Goal: Feedback & Contribution: Contribute content

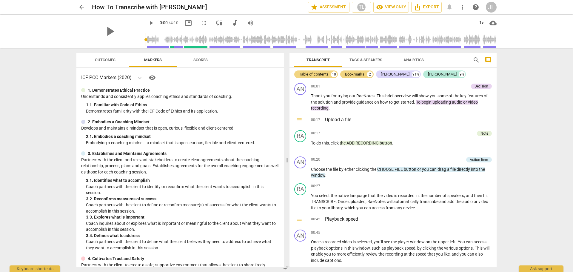
click at [81, 7] on span "arrow_back" at bounding box center [81, 7] width 7 height 7
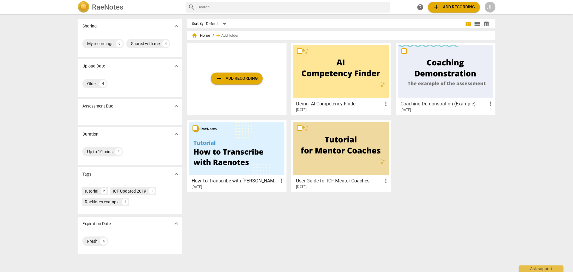
click at [449, 6] on span "add Add recording" at bounding box center [454, 7] width 42 height 7
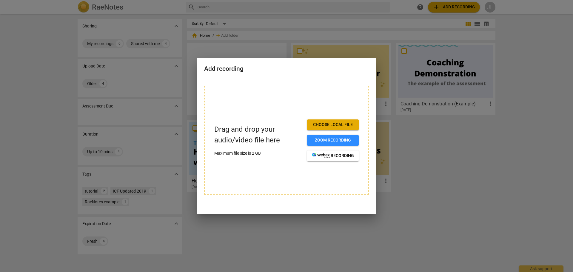
click at [329, 125] on span "Choose local file" at bounding box center [333, 125] width 42 height 6
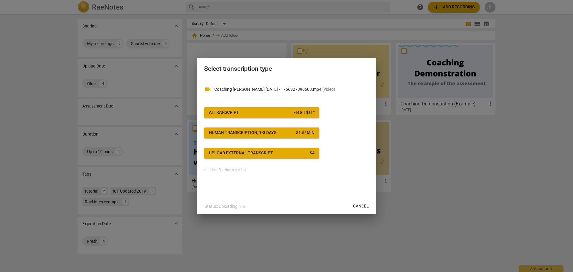
click at [290, 112] on span "AI Transcript Free Trial *" at bounding box center [262, 113] width 106 height 6
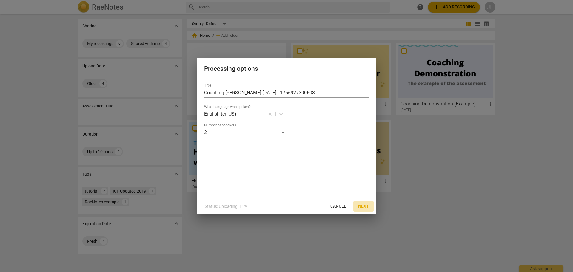
click at [366, 205] on span "Next" at bounding box center [363, 206] width 11 height 6
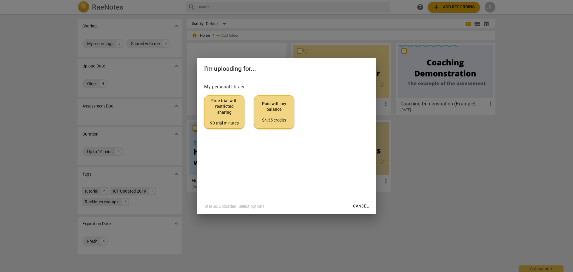
click at [223, 110] on span "Free trial with restricted sharing 90 trial minutes" at bounding box center [224, 112] width 30 height 28
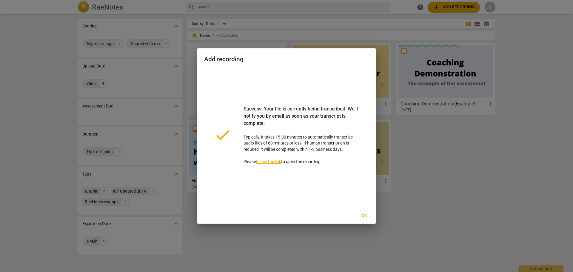
click at [272, 162] on link "follow the link" at bounding box center [268, 161] width 25 height 5
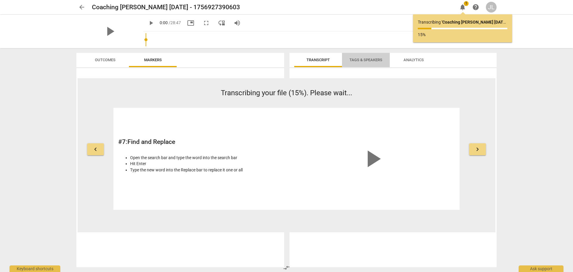
click at [369, 61] on span "Tags & Speakers" at bounding box center [366, 60] width 33 height 4
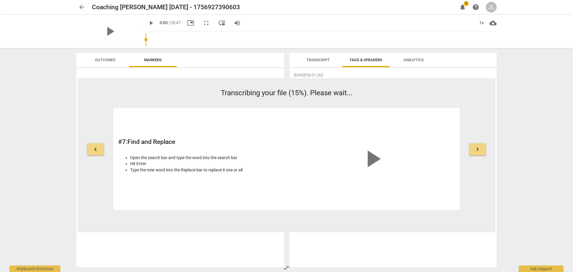
click at [417, 63] on span "Analytics" at bounding box center [414, 60] width 35 height 8
click at [316, 59] on span "Transcript" at bounding box center [318, 60] width 23 height 4
click at [462, 7] on span "notifications" at bounding box center [462, 7] width 7 height 7
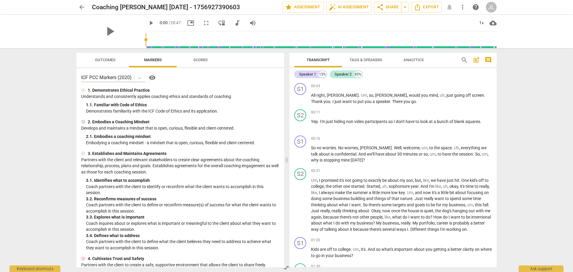
click at [104, 62] on span "Outcomes" at bounding box center [105, 60] width 21 height 4
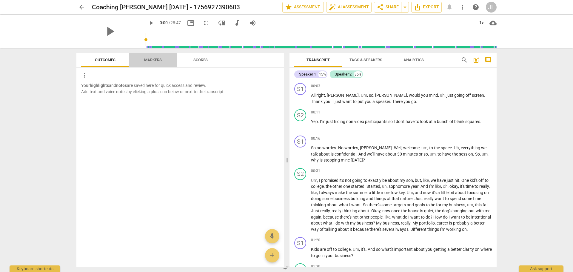
click at [150, 62] on span "Markers" at bounding box center [153, 60] width 32 height 8
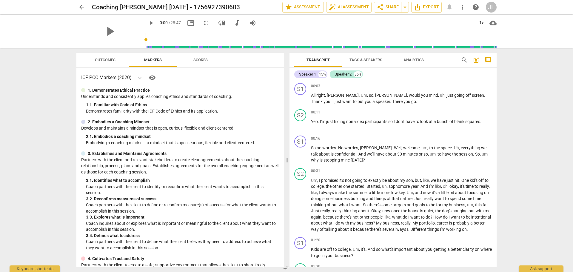
click at [194, 61] on span "Scores" at bounding box center [201, 60] width 14 height 4
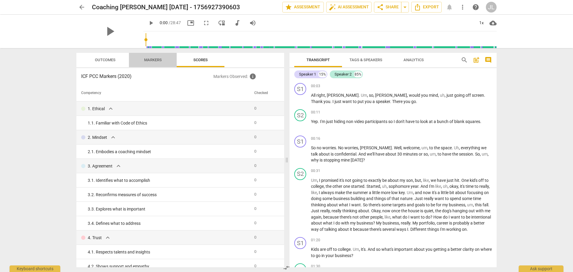
click at [157, 61] on span "Markers" at bounding box center [153, 60] width 18 height 4
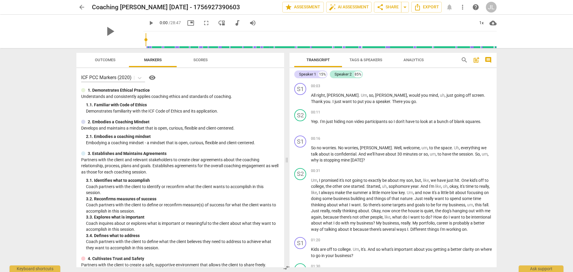
click at [363, 60] on span "Tags & Speakers" at bounding box center [366, 60] width 33 height 4
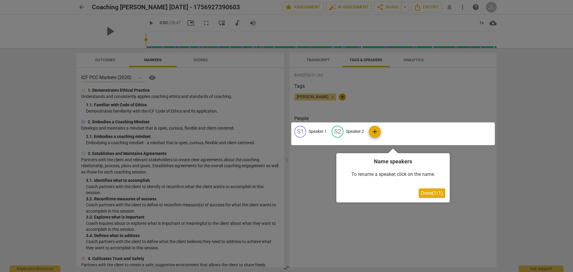
click at [373, 111] on div at bounding box center [286, 136] width 573 height 272
click at [320, 59] on div at bounding box center [286, 136] width 573 height 272
click at [430, 194] on span "Done ( 1 / 1 )" at bounding box center [432, 193] width 22 height 6
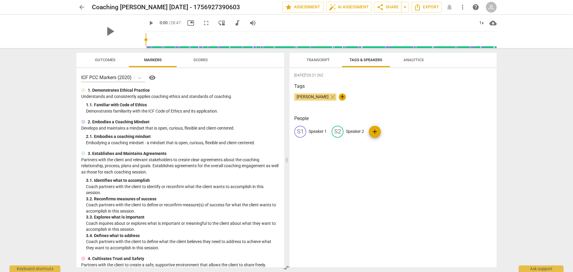
click at [417, 62] on span "Analytics" at bounding box center [414, 60] width 20 height 4
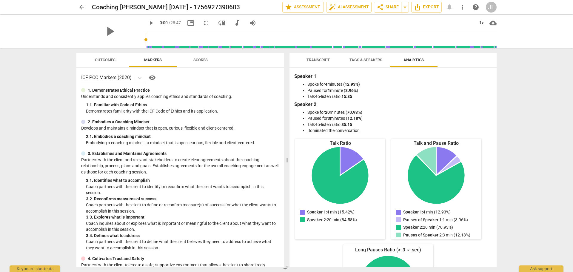
click at [202, 61] on span "Scores" at bounding box center [201, 60] width 14 height 4
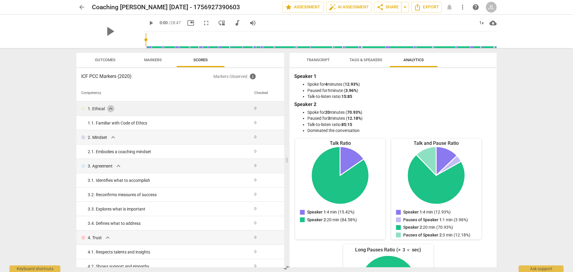
click at [108, 111] on span "expand_more" at bounding box center [110, 108] width 7 height 7
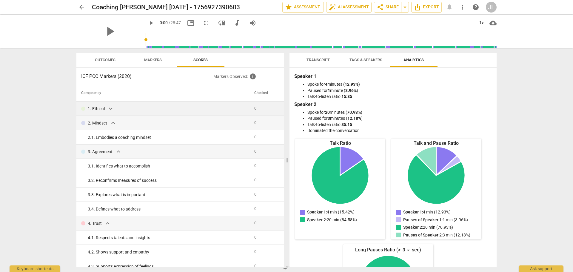
click at [111, 110] on span "expand_more" at bounding box center [110, 108] width 7 height 7
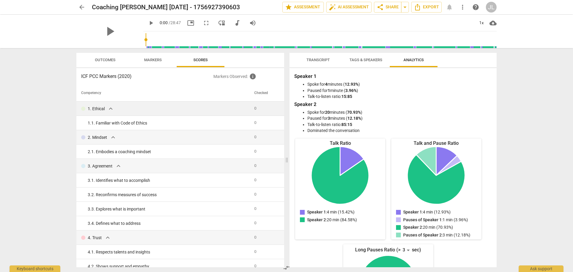
click at [149, 47] on input "range" at bounding box center [321, 39] width 351 height 19
click at [150, 59] on span "Markers" at bounding box center [153, 60] width 18 height 4
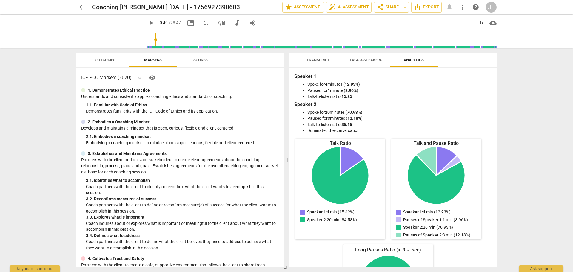
click at [132, 95] on p "Understands and consistently applies coaching ethics and standards of coaching." at bounding box center [180, 96] width 198 height 6
click at [131, 91] on p "1. Demonstrates Ethical Practice" at bounding box center [119, 90] width 62 height 6
click at [321, 60] on span "Transcript" at bounding box center [318, 60] width 23 height 4
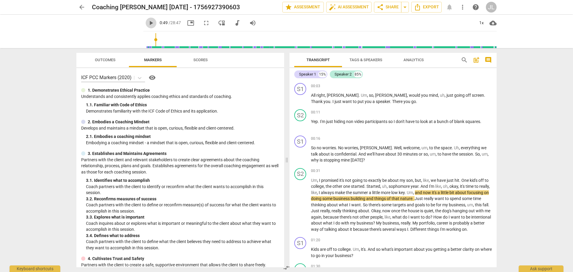
click at [148, 24] on span "play_arrow" at bounding box center [151, 22] width 7 height 7
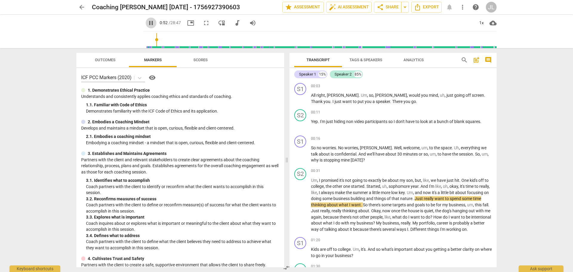
click at [148, 24] on span "pause" at bounding box center [151, 22] width 7 height 7
type input "53"
click at [197, 60] on span "Scores" at bounding box center [201, 60] width 14 height 4
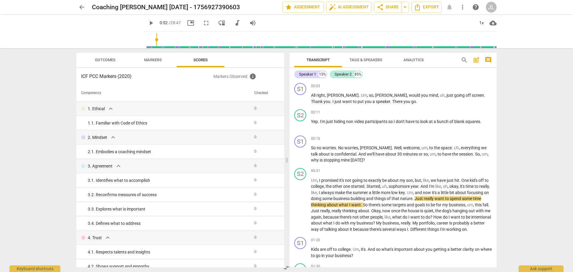
click at [153, 58] on span "Markers" at bounding box center [153, 60] width 18 height 4
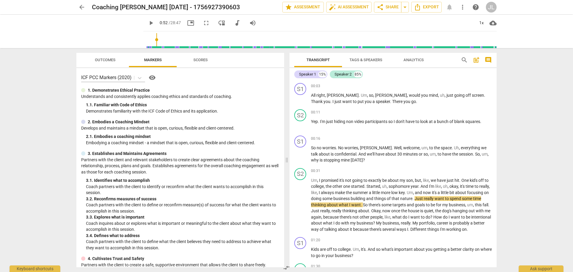
click at [197, 63] on span "Scores" at bounding box center [200, 60] width 29 height 8
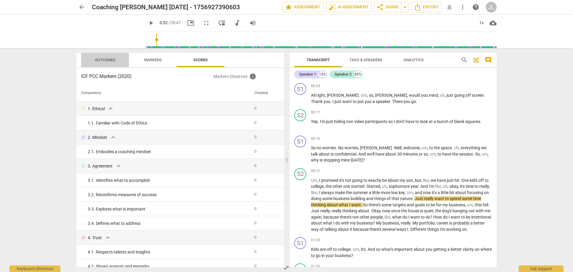
click at [104, 61] on span "Outcomes" at bounding box center [105, 60] width 21 height 4
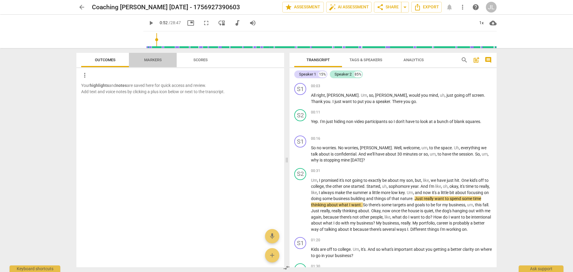
click at [150, 62] on span "Markers" at bounding box center [153, 60] width 32 height 8
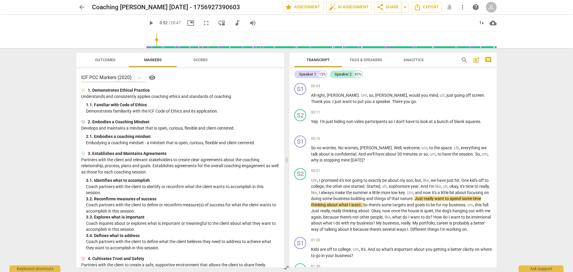
click at [197, 61] on span "Scores" at bounding box center [201, 60] width 14 height 4
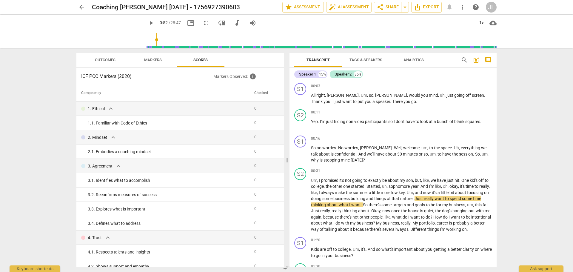
type input "53"
click at [492, 8] on div "JL" at bounding box center [491, 7] width 11 height 11
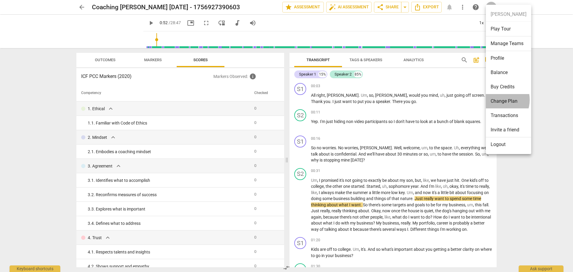
click at [497, 100] on li "Change Plan" at bounding box center [508, 101] width 45 height 14
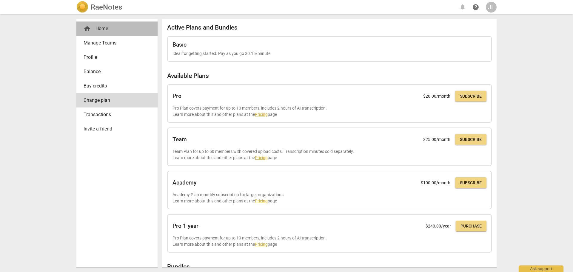
click at [102, 31] on div "home Home" at bounding box center [115, 28] width 62 height 7
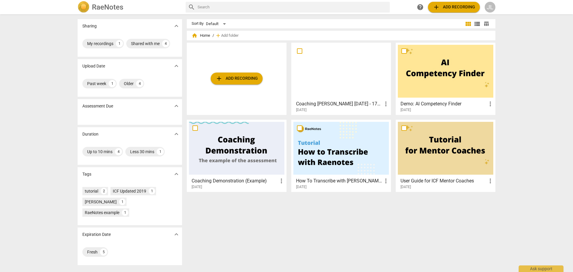
click at [330, 84] on div at bounding box center [342, 71] width 96 height 53
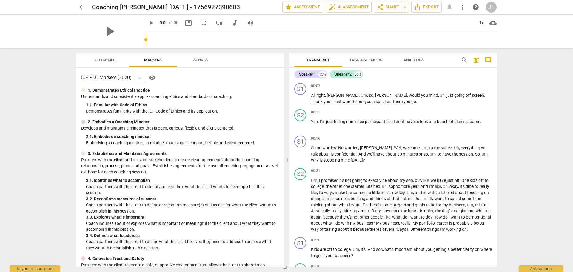
click at [202, 59] on span "Scores" at bounding box center [201, 60] width 14 height 4
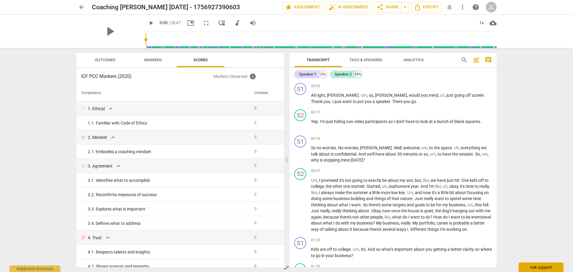
click at [530, 267] on div "Ask support" at bounding box center [541, 267] width 45 height 10
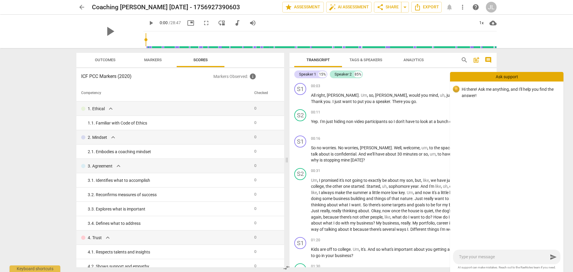
click at [466, 259] on textarea at bounding box center [503, 257] width 89 height 6
type textarea "W"
type textarea "Wh"
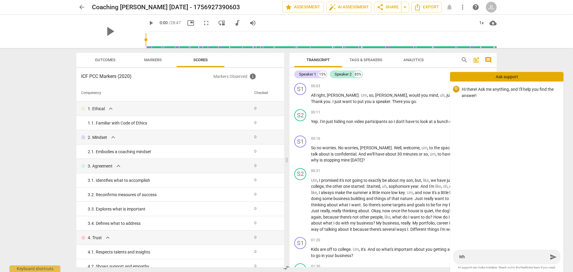
type textarea "Why"
type textarea "Why d"
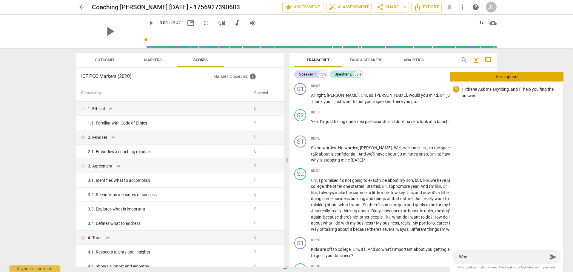
type textarea "Why d"
type textarea "Why do"
type textarea "Why don"
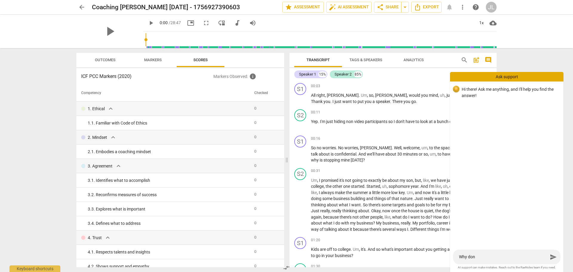
type textarea "Why don'"
type textarea "Why don't"
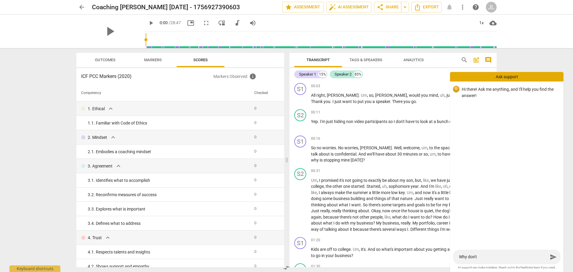
type textarea "Why don't"
type textarea "Why don't I"
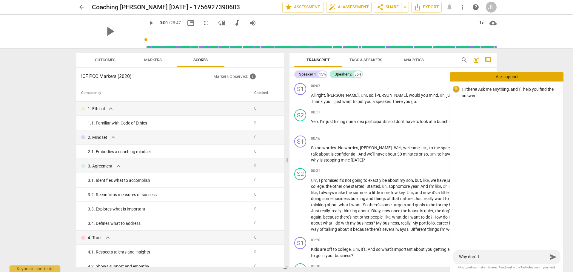
type textarea "Why don't I s"
type textarea "Why don't I se"
type textarea "Why don't I see"
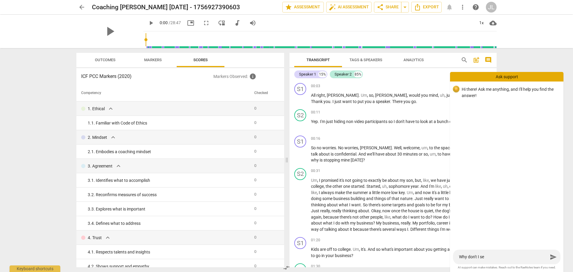
type textarea "Why don't I see"
type textarea "Why don't I see m"
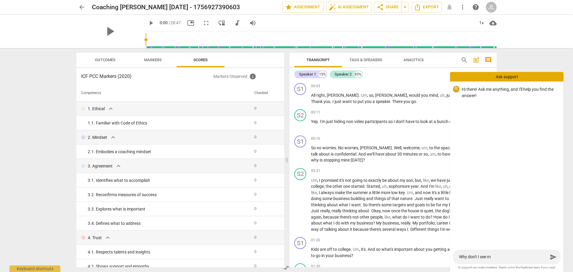
type textarea "Why don't I see my"
type textarea "Why don't I see my s"
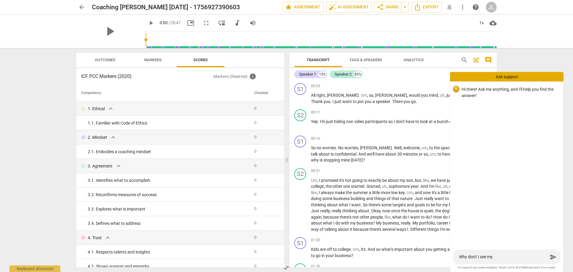
type textarea "Why don't I see my s"
type textarea "Why don't I see my sc"
type textarea "Why don't I see my sco"
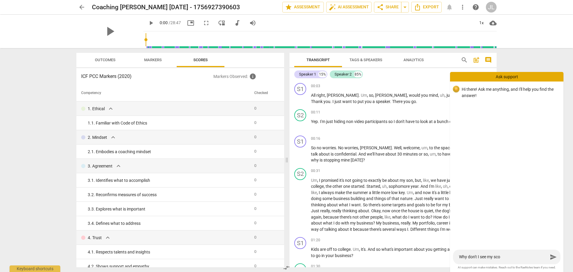
type textarea "Why don't I see my scor"
type textarea "Why don't I see my score"
type textarea "Why don't I see my scores"
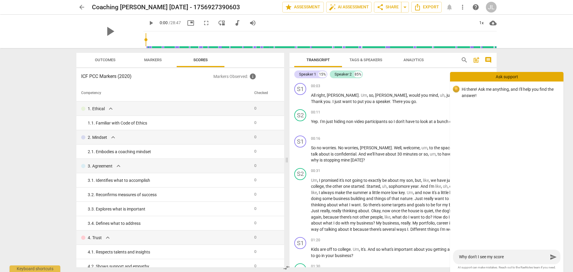
type textarea "Why don't I see my scores"
type textarea "Why don't I see my scores?"
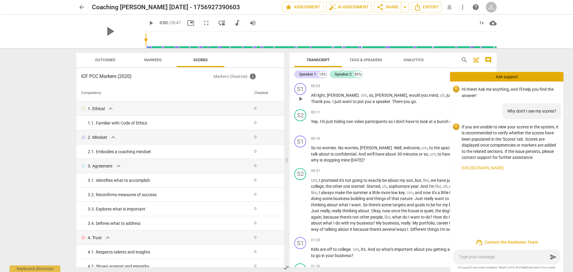
click at [376, 99] on span "speaker" at bounding box center [383, 101] width 14 height 5
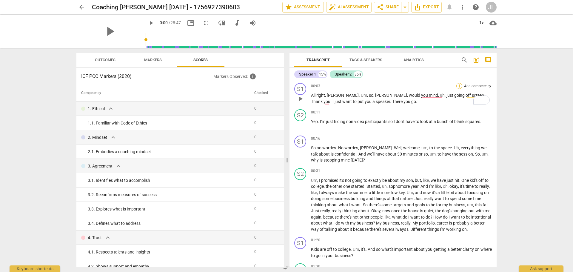
click at [458, 86] on div "+" at bounding box center [460, 86] width 6 height 6
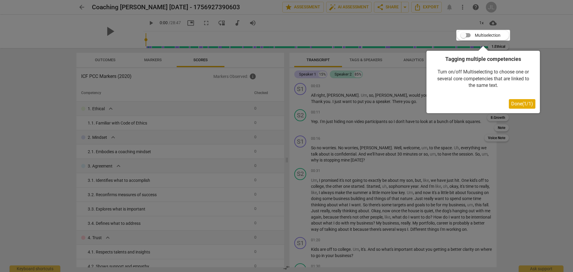
click at [520, 105] on span "Done ( 1 / 1 )" at bounding box center [523, 104] width 22 height 6
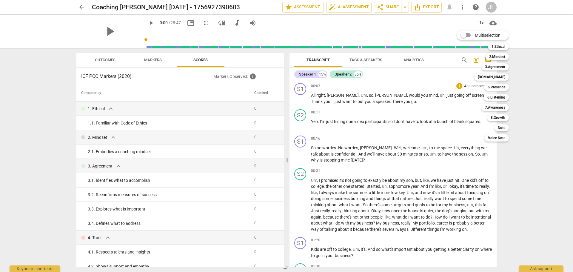
click at [371, 158] on div at bounding box center [286, 136] width 573 height 272
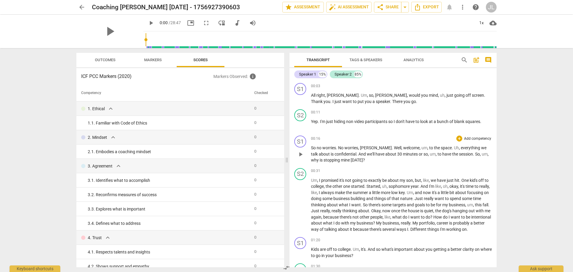
click at [376, 152] on span "have" at bounding box center [381, 154] width 10 height 5
click at [148, 24] on span "play_arrow" at bounding box center [151, 22] width 7 height 7
click at [148, 24] on span "pause" at bounding box center [151, 22] width 7 height 7
type input "30"
click at [458, 138] on div "+" at bounding box center [460, 139] width 6 height 6
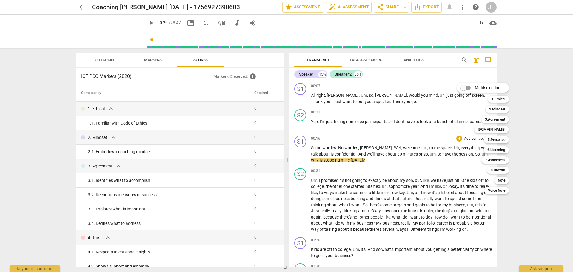
click at [139, 63] on div at bounding box center [286, 136] width 573 height 272
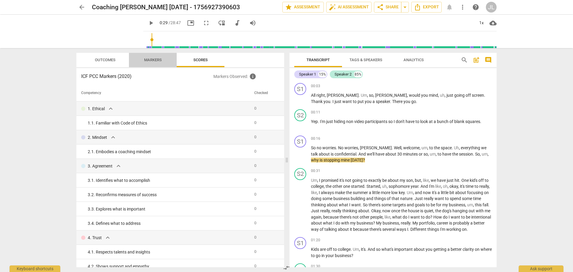
click at [146, 62] on span "Markers" at bounding box center [153, 60] width 32 height 8
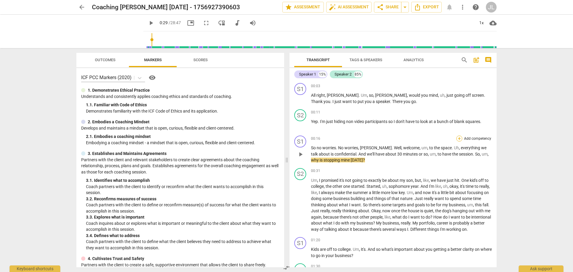
click at [457, 139] on div "+" at bounding box center [460, 139] width 6 height 6
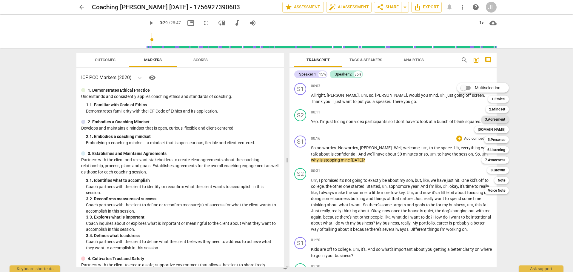
click at [491, 120] on b "3.Agreement" at bounding box center [495, 119] width 20 height 7
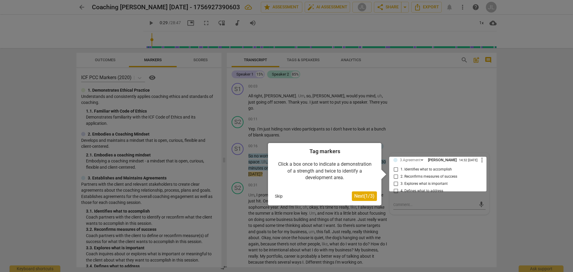
click at [395, 138] on div at bounding box center [286, 136] width 573 height 272
click at [422, 143] on div at bounding box center [286, 136] width 573 height 272
click at [461, 142] on div at bounding box center [286, 136] width 573 height 272
click at [372, 161] on div "Click a box once to indicate a demonstration of a strength and twice to identif…" at bounding box center [325, 171] width 105 height 32
click at [362, 196] on span "Next ( 1 / 3 )" at bounding box center [364, 196] width 20 height 6
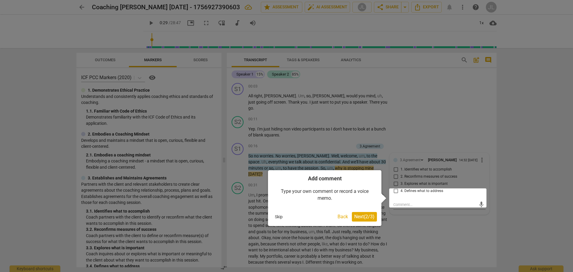
click at [277, 216] on button "Skip" at bounding box center [279, 216] width 13 height 9
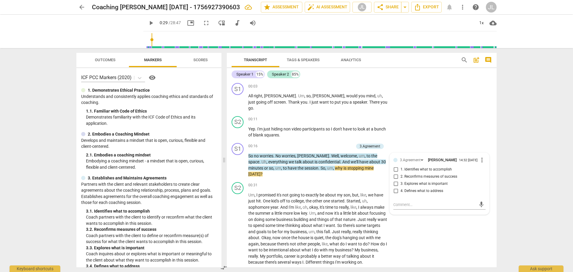
click at [310, 59] on span "Tags & Speakers" at bounding box center [303, 60] width 33 height 4
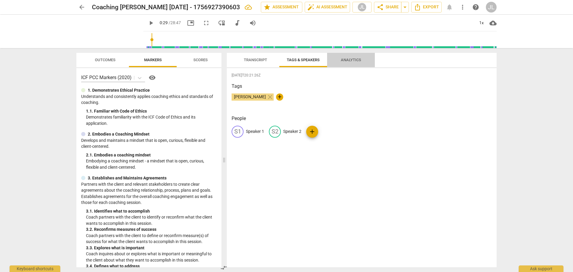
click at [353, 61] on span "Analytics" at bounding box center [351, 60] width 20 height 4
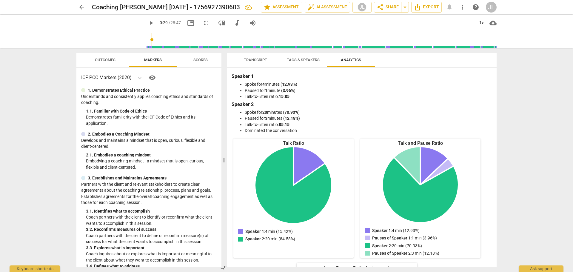
click at [257, 62] on span "Transcript" at bounding box center [255, 60] width 23 height 4
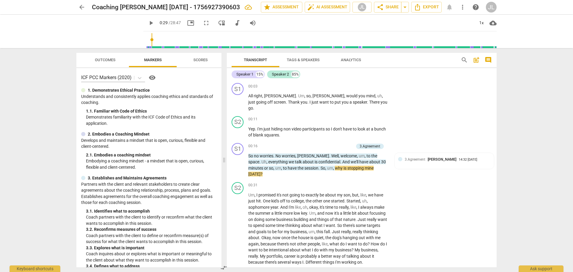
click at [200, 59] on span "Scores" at bounding box center [201, 60] width 14 height 4
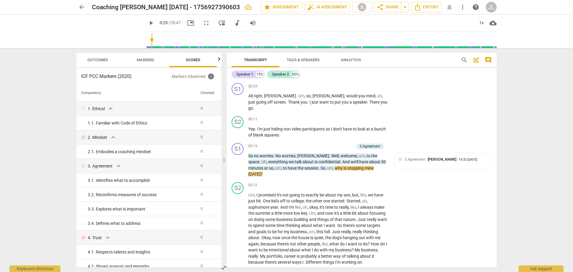
scroll to position [0, 8]
click at [145, 58] on span "Markers" at bounding box center [145, 60] width 18 height 4
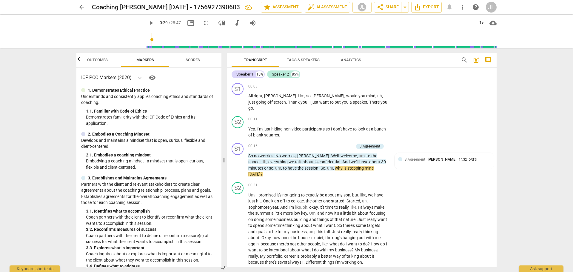
click at [154, 77] on span "visibility" at bounding box center [152, 77] width 7 height 7
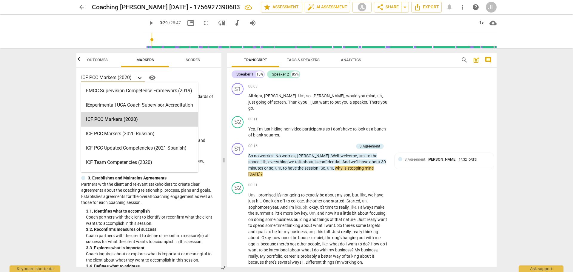
click at [141, 77] on icon at bounding box center [140, 78] width 6 height 6
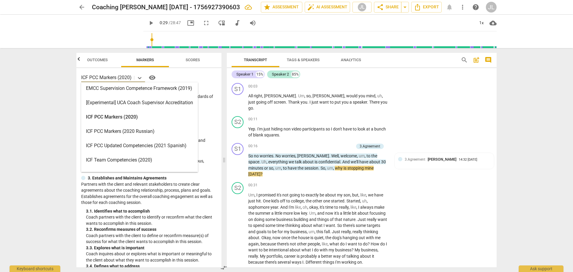
scroll to position [0, 0]
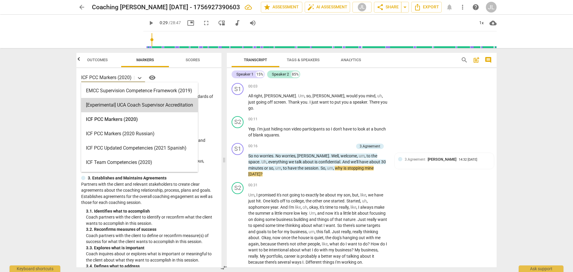
click at [64, 108] on div "arrow_back Coaching [PERSON_NAME] [DATE] - 1756927390603 edit star Assessment a…" at bounding box center [286, 136] width 573 height 272
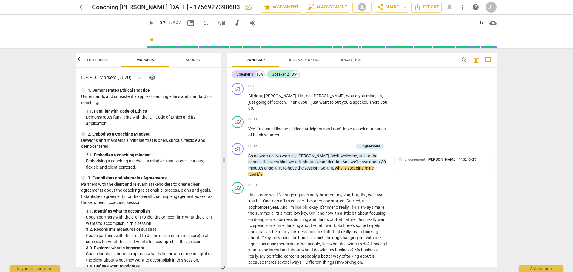
click at [189, 59] on span "Scores" at bounding box center [193, 60] width 14 height 4
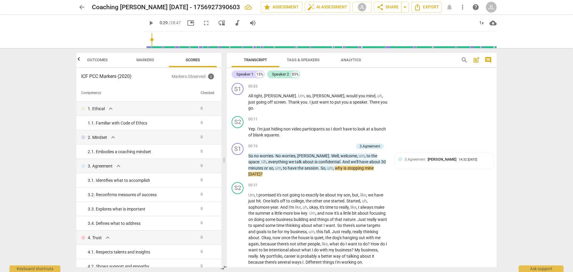
click at [147, 61] on span "Markers" at bounding box center [145, 60] width 18 height 4
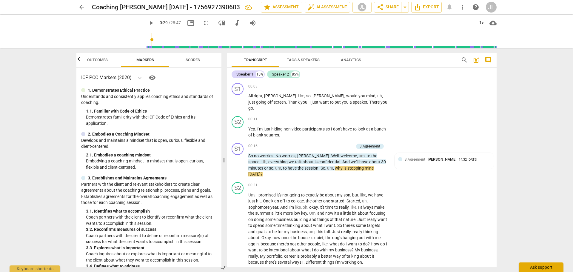
click at [544, 269] on div "Ask support" at bounding box center [541, 267] width 45 height 10
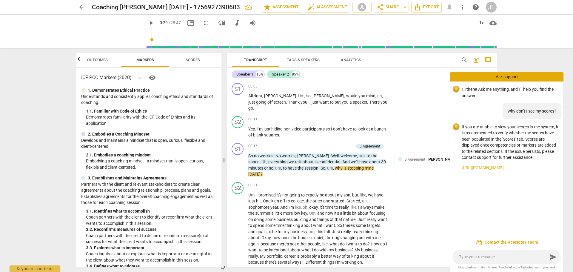
click at [503, 75] on div "Ask support" at bounding box center [506, 77] width 113 height 10
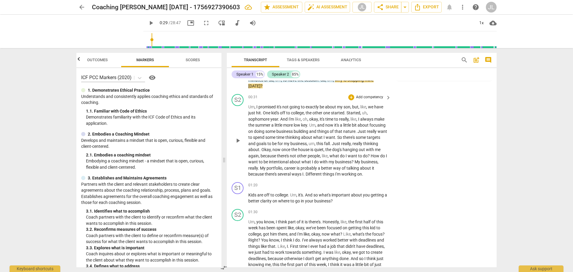
scroll to position [90, 0]
click at [351, 181] on div "+" at bounding box center [352, 184] width 6 height 6
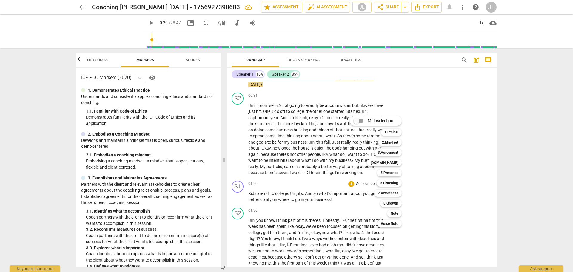
click at [346, 188] on div at bounding box center [286, 136] width 573 height 272
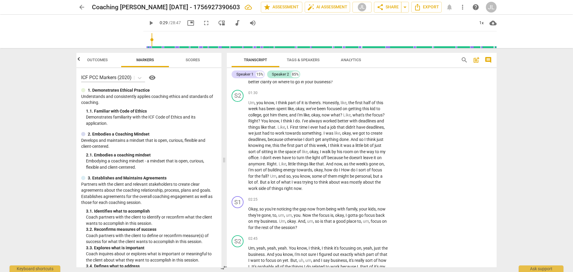
scroll to position [209, 0]
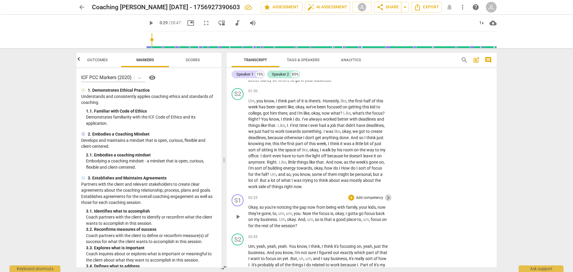
click at [386, 194] on span "keyboard_arrow_right" at bounding box center [388, 197] width 7 height 7
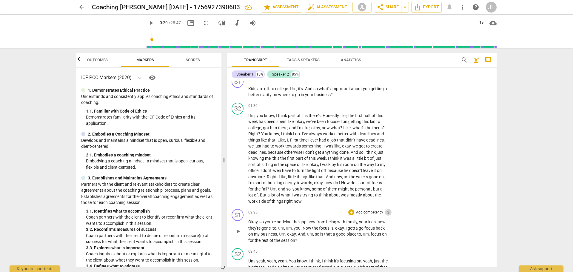
scroll to position [0, 0]
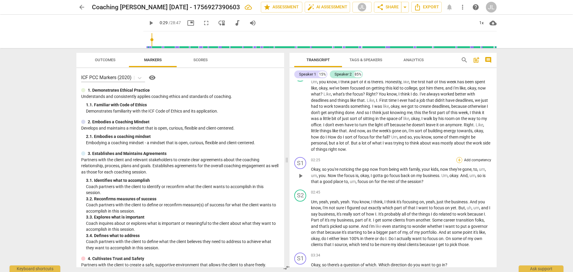
click at [458, 163] on div "+" at bounding box center [460, 160] width 6 height 6
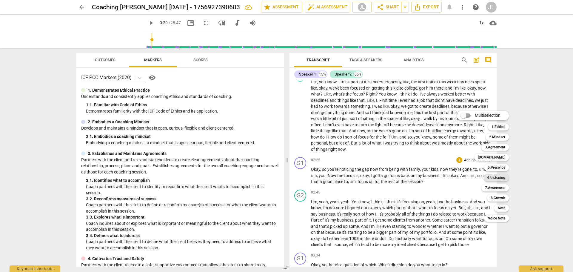
click at [494, 178] on b "6.Listening" at bounding box center [497, 177] width 18 height 7
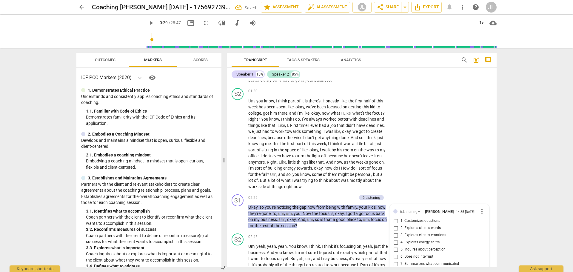
scroll to position [209, 0]
click at [202, 58] on span "Scores" at bounding box center [201, 60] width 14 height 4
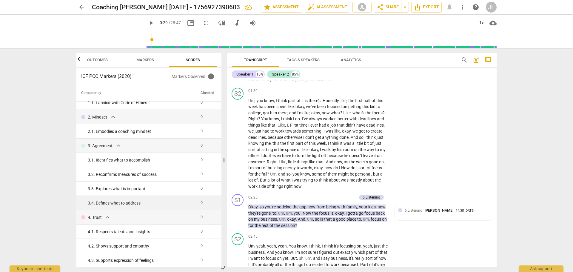
scroll to position [0, 0]
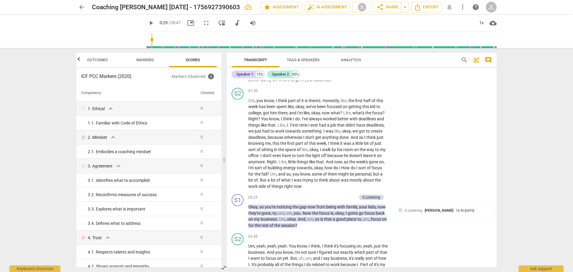
click at [144, 60] on span "Markers" at bounding box center [145, 60] width 18 height 4
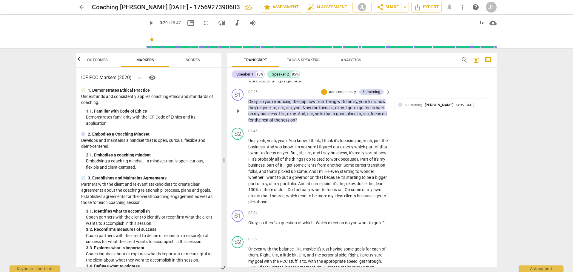
scroll to position [329, 0]
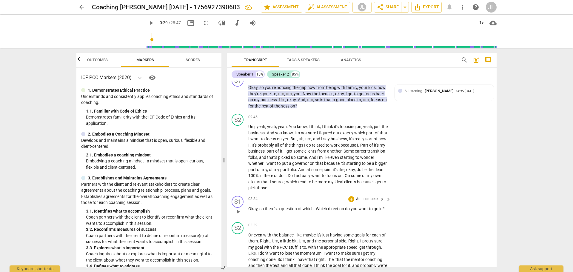
click at [385, 196] on span "keyboard_arrow_right" at bounding box center [388, 199] width 7 height 7
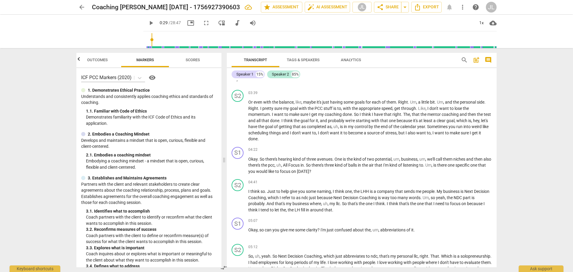
scroll to position [0, 0]
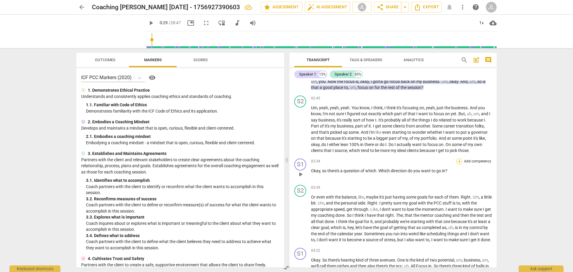
click at [458, 165] on div "+" at bounding box center [460, 162] width 6 height 6
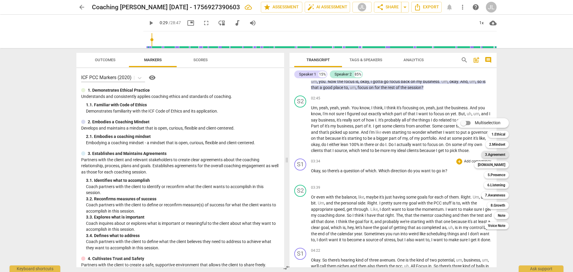
click at [496, 153] on b "3.Agreement" at bounding box center [495, 154] width 20 height 7
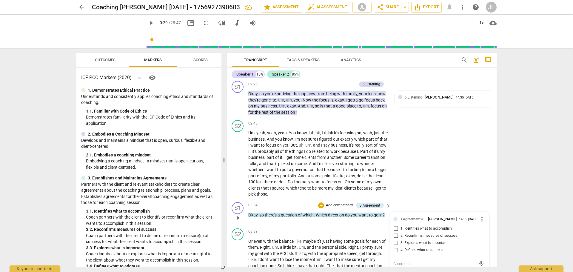
click at [396, 240] on input "3. Explores what is important" at bounding box center [396, 243] width 10 height 7
checkbox input "true"
click at [428, 200] on div "S1 play_arrow pause 03:34 + Add competency 3.Agreement keyboard_arrow_right Oka…" at bounding box center [362, 213] width 270 height 26
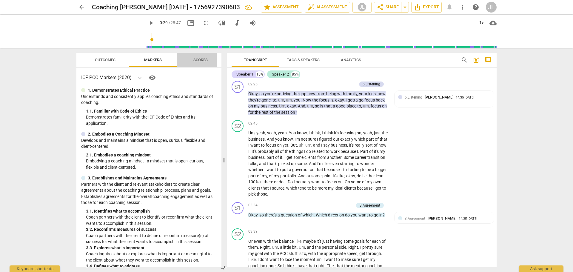
click at [200, 62] on span "Scores" at bounding box center [201, 60] width 14 height 4
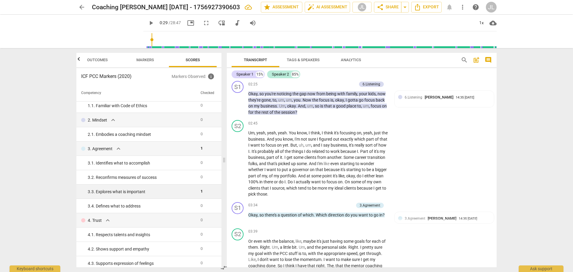
scroll to position [0, 0]
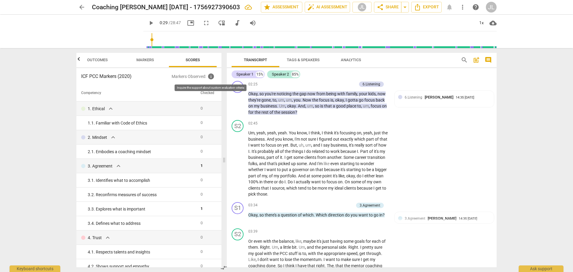
click at [211, 77] on span "info" at bounding box center [211, 76] width 7 height 7
click at [93, 62] on span "Outcomes" at bounding box center [97, 60] width 21 height 4
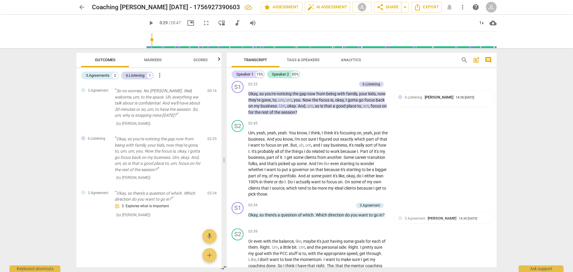
click at [151, 59] on span "Markers" at bounding box center [153, 60] width 18 height 4
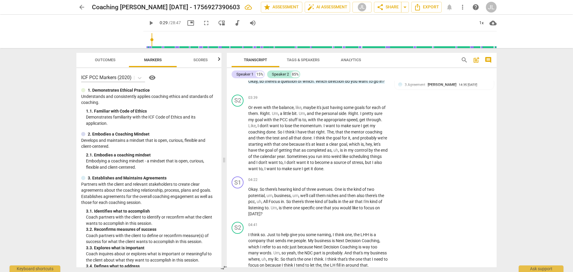
scroll to position [472, 0]
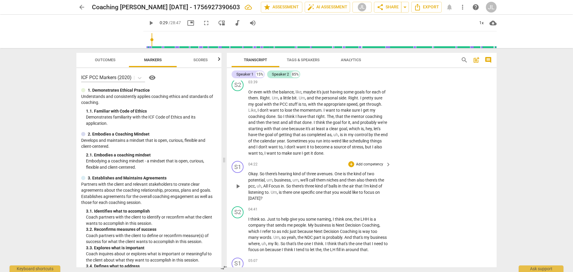
click at [297, 171] on span "kind" at bounding box center [297, 173] width 9 height 5
click at [287, 171] on span "hearing" at bounding box center [285, 173] width 15 height 5
click at [413, 182] on div "S1 play_arrow pause 04:22 + Add competency keyboard_arrow_right Okay . So there…" at bounding box center [362, 181] width 270 height 45
click at [350, 161] on div "+" at bounding box center [352, 164] width 6 height 6
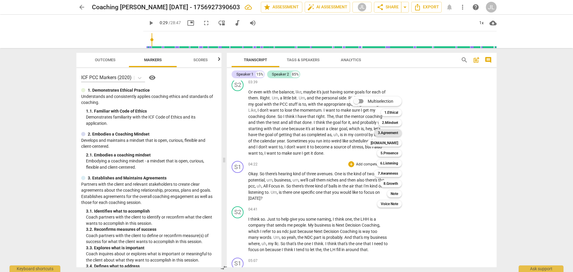
click at [386, 134] on b "3.Agreement" at bounding box center [388, 132] width 20 height 7
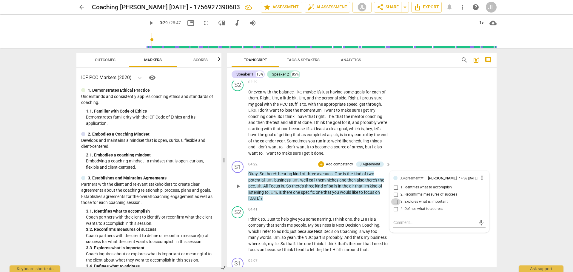
click at [395, 198] on input "3. Explores what is important" at bounding box center [396, 201] width 10 height 7
checkbox input "true"
click at [406, 159] on div "S1 play_arrow pause 04:22 + Add competency 3.Agreement keyboard_arrow_right Oka…" at bounding box center [362, 181] width 270 height 45
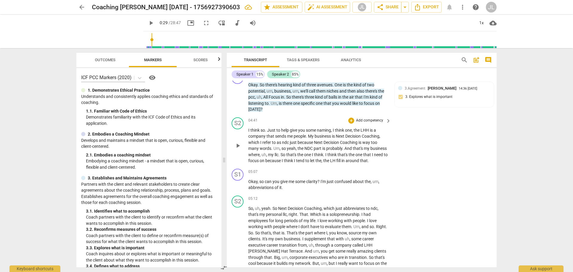
scroll to position [561, 0]
click at [350, 168] on div "+" at bounding box center [352, 171] width 6 height 6
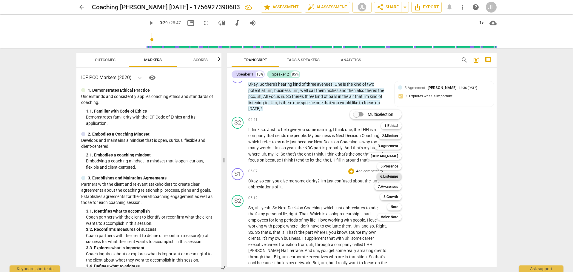
click at [390, 178] on b "6.Listening" at bounding box center [389, 176] width 18 height 7
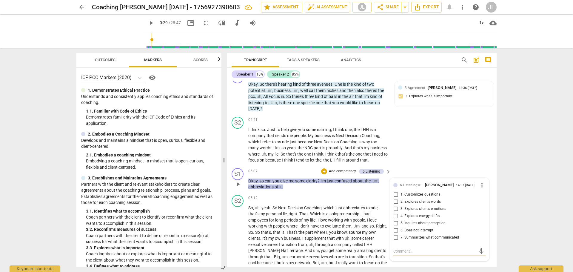
click at [427, 199] on span "2. Explores client's words" at bounding box center [421, 201] width 40 height 5
click at [401, 198] on input "2. Explores client's words" at bounding box center [396, 201] width 10 height 7
checkbox input "true"
click at [411, 166] on div "S1 play_arrow pause 05:07 + Add competency 6.Listening keyboard_arrow_right Oka…" at bounding box center [362, 179] width 270 height 27
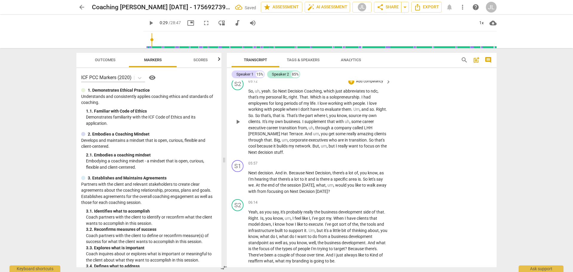
scroll to position [681, 0]
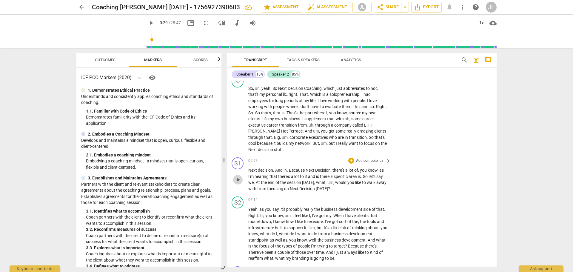
click at [237, 176] on span "play_arrow" at bounding box center [237, 179] width 7 height 7
click at [237, 176] on span "pause" at bounding box center [237, 179] width 7 height 7
type input "375"
click at [282, 8] on span "star Assessment" at bounding box center [282, 7] width 36 height 7
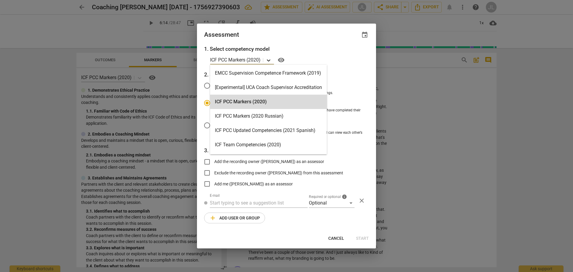
click at [268, 61] on icon at bounding box center [269, 60] width 6 height 6
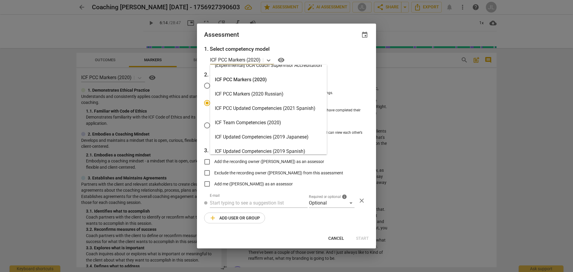
scroll to position [8, 0]
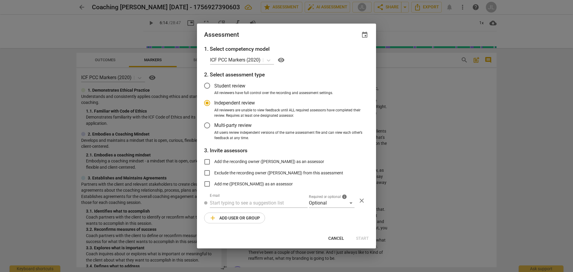
click at [315, 41] on div "Assessment event" at bounding box center [286, 35] width 179 height 22
click at [59, 65] on div at bounding box center [286, 136] width 573 height 272
radio input "false"
